Goal: Navigation & Orientation: Find specific page/section

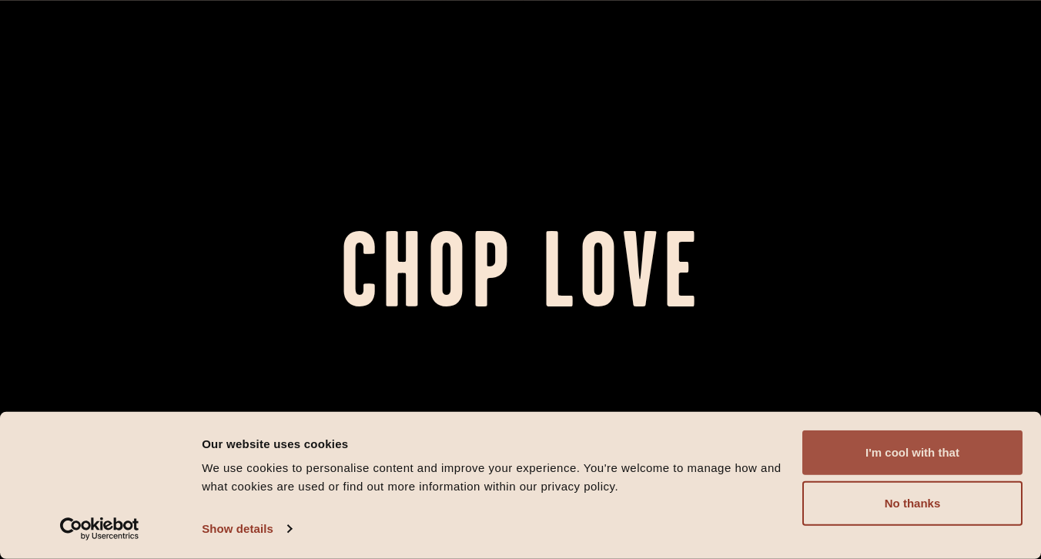
click at [885, 448] on button "I'm cool with that" at bounding box center [913, 453] width 220 height 45
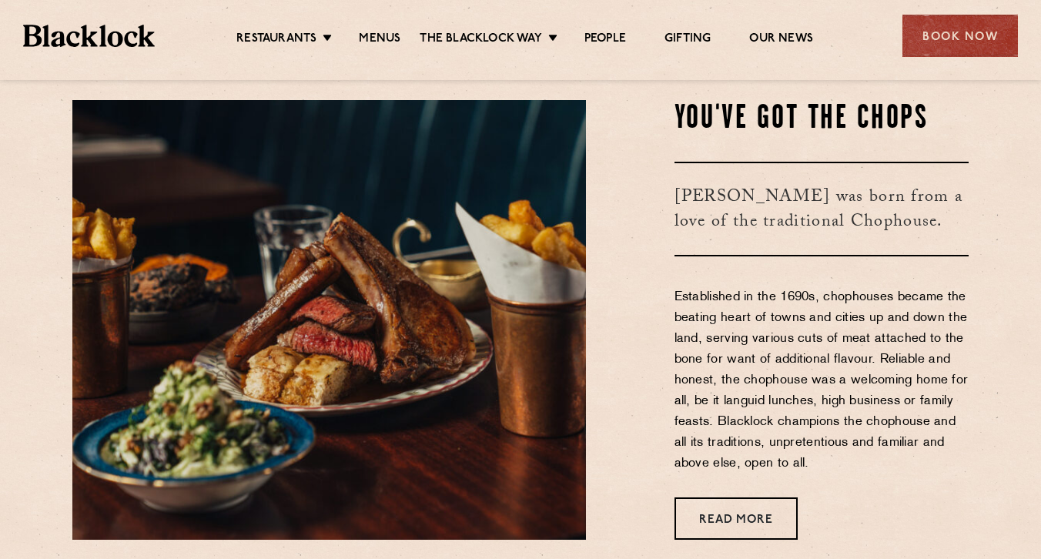
scroll to position [504, 0]
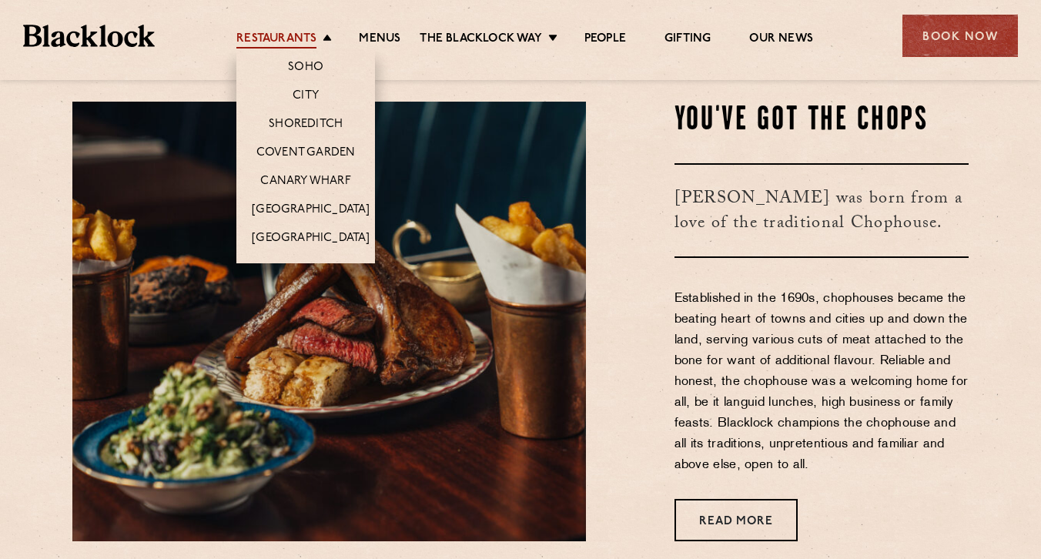
click at [309, 42] on link "Restaurants" at bounding box center [276, 40] width 80 height 17
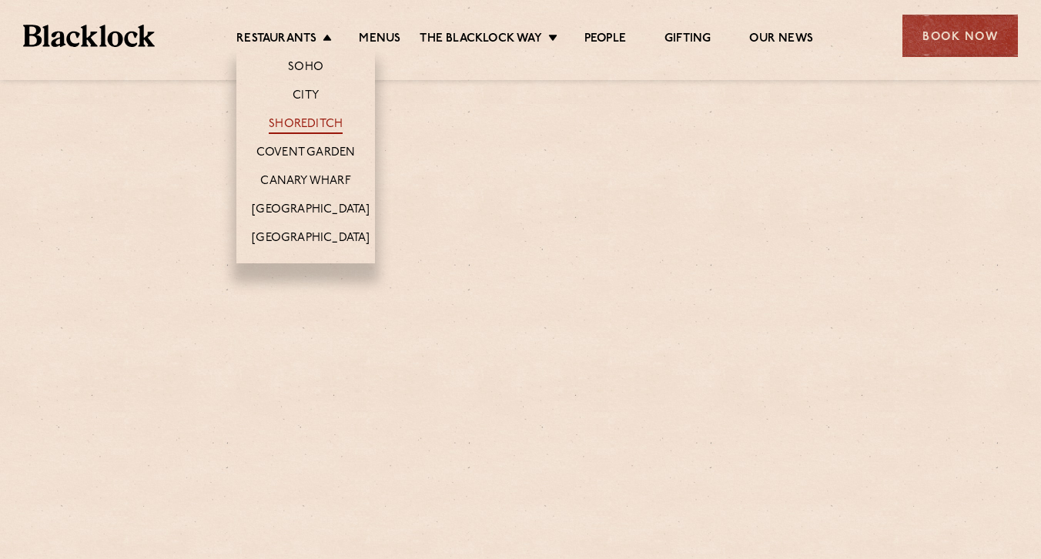
click at [308, 125] on link "Shoreditch" at bounding box center [306, 125] width 74 height 17
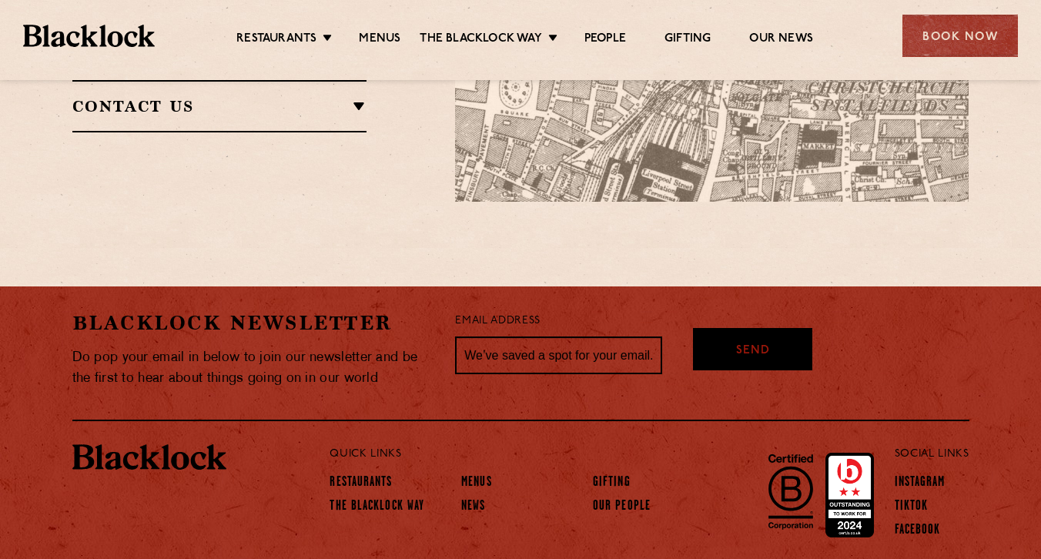
scroll to position [1311, 0]
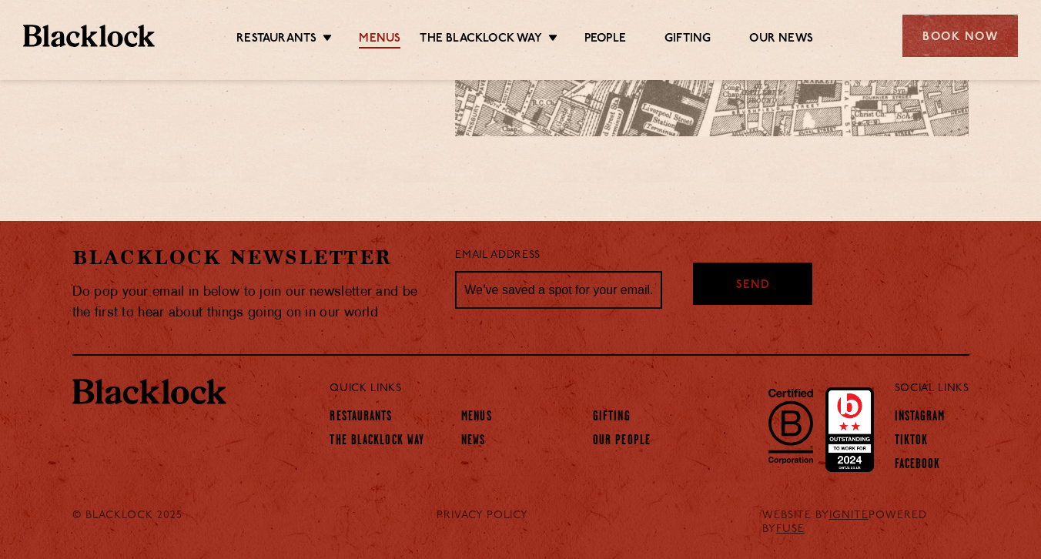
click at [395, 35] on link "Menus" at bounding box center [380, 40] width 42 height 17
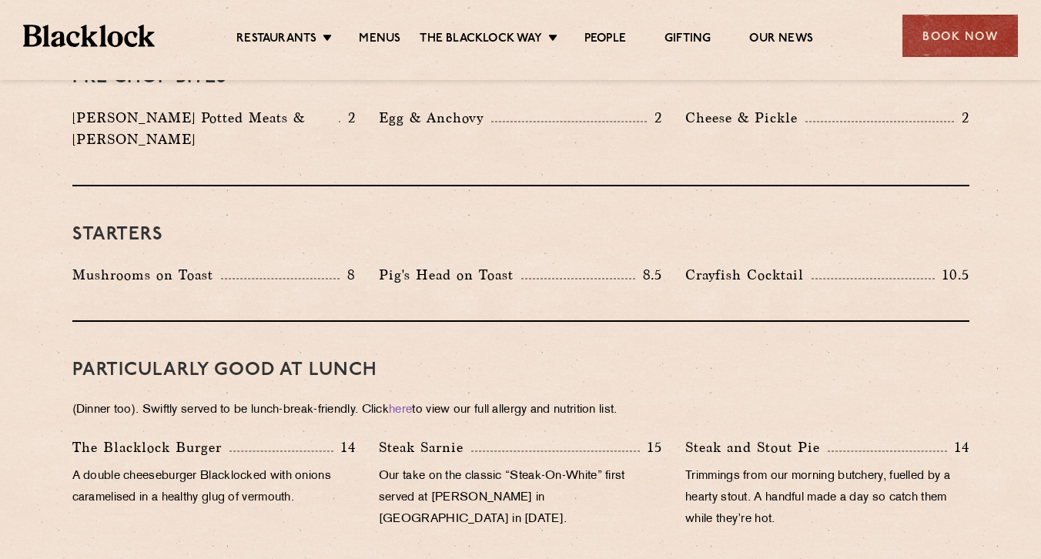
scroll to position [918, 0]
